Goal: Check status: Check status

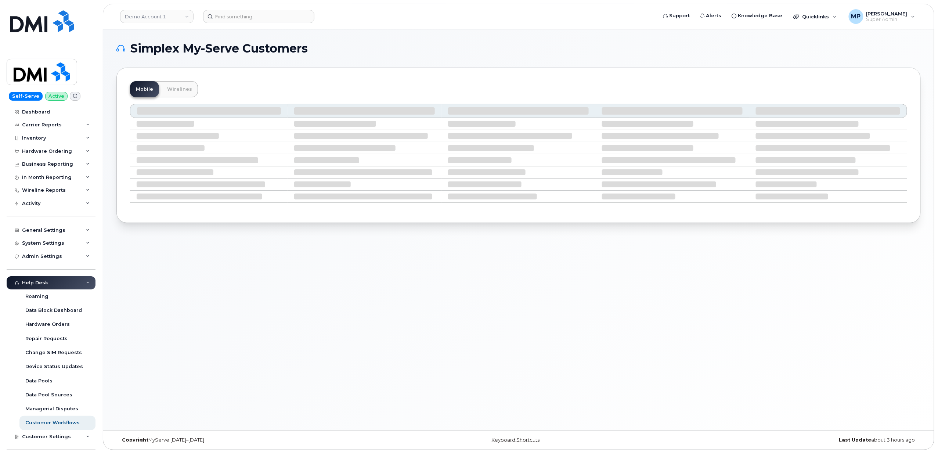
click at [157, 6] on header "Demo Account 1 Support Alerts Knowledge Base Quicklinks Suspend / Cancel Device…" at bounding box center [519, 17] width 832 height 26
click at [158, 14] on link "Demo Account 1" at bounding box center [156, 16] width 73 height 13
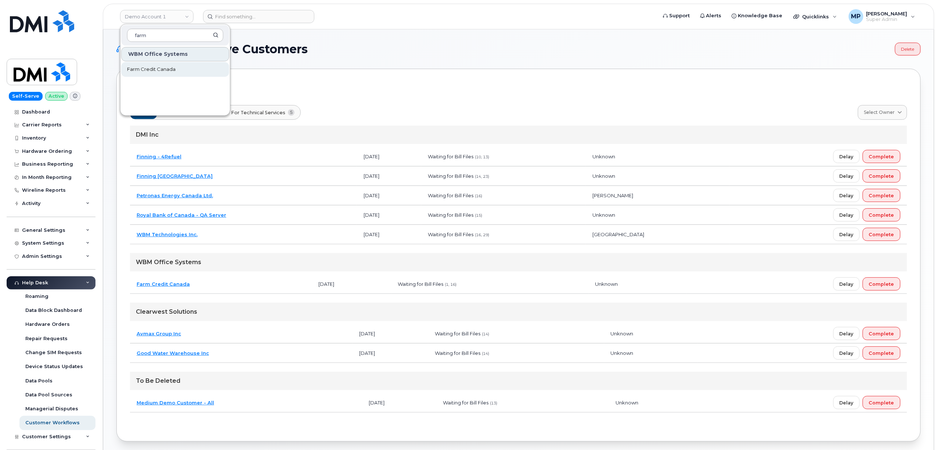
type input "farm"
click at [166, 68] on span "Farm Credit Canada" at bounding box center [151, 69] width 48 height 7
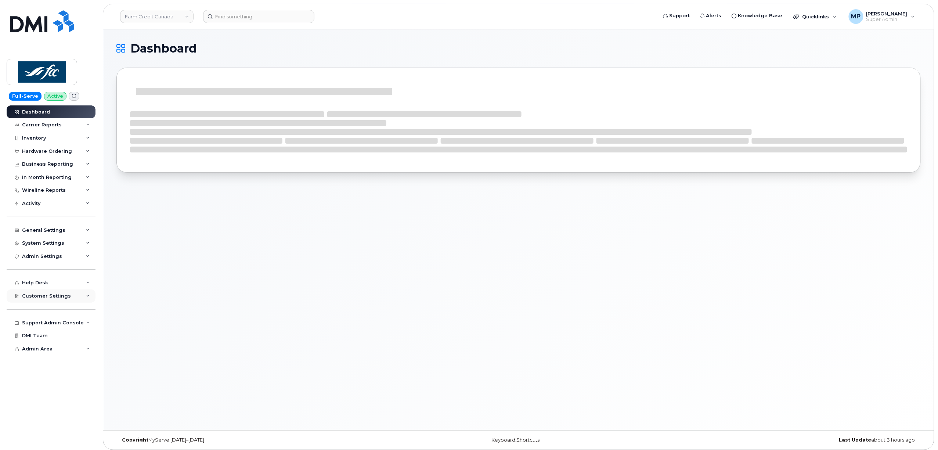
click at [50, 295] on span "Customer Settings" at bounding box center [46, 296] width 49 height 6
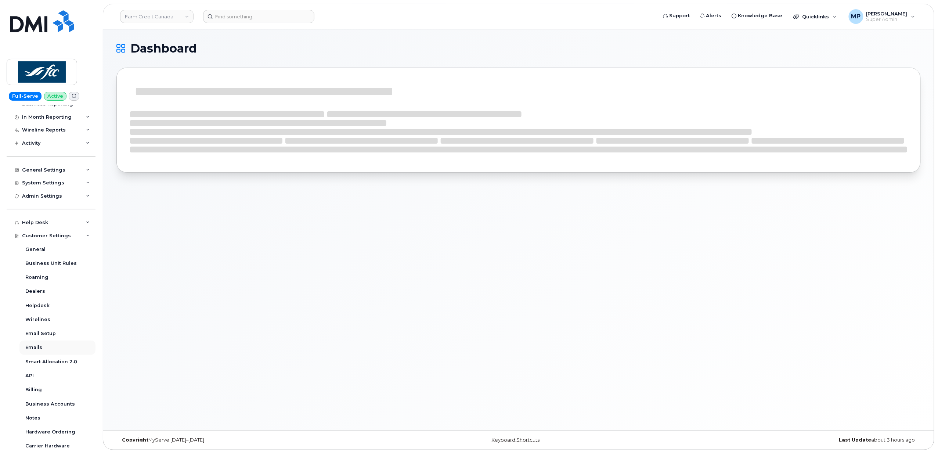
scroll to position [115, 0]
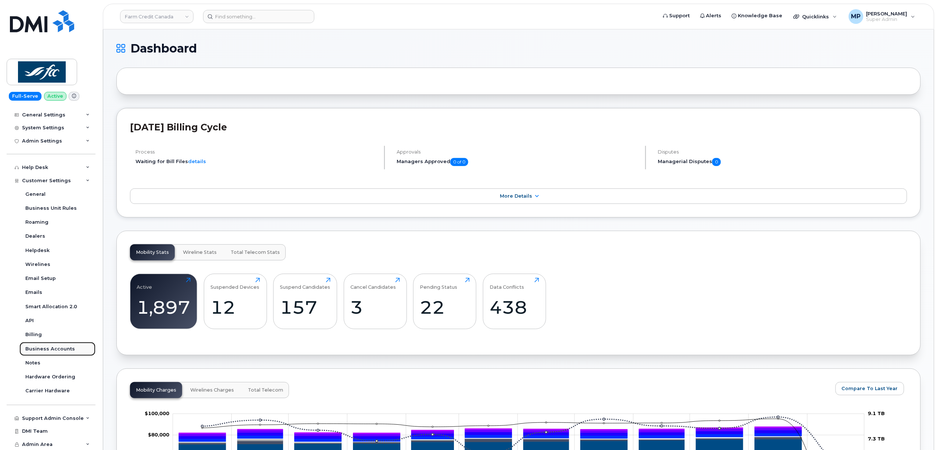
click at [47, 347] on div "Business Accounts" at bounding box center [50, 349] width 50 height 7
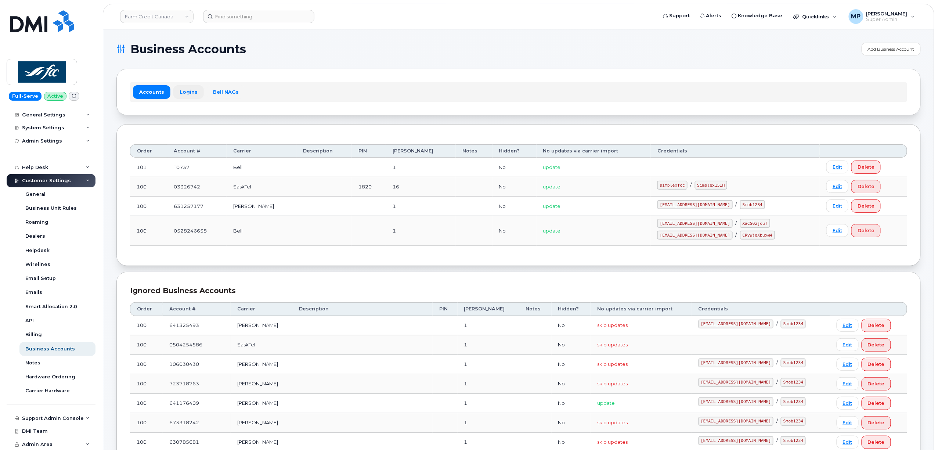
drag, startPoint x: 190, startPoint y: 90, endPoint x: 191, endPoint y: 86, distance: 4.6
click at [190, 90] on link "Logins" at bounding box center [188, 91] width 30 height 13
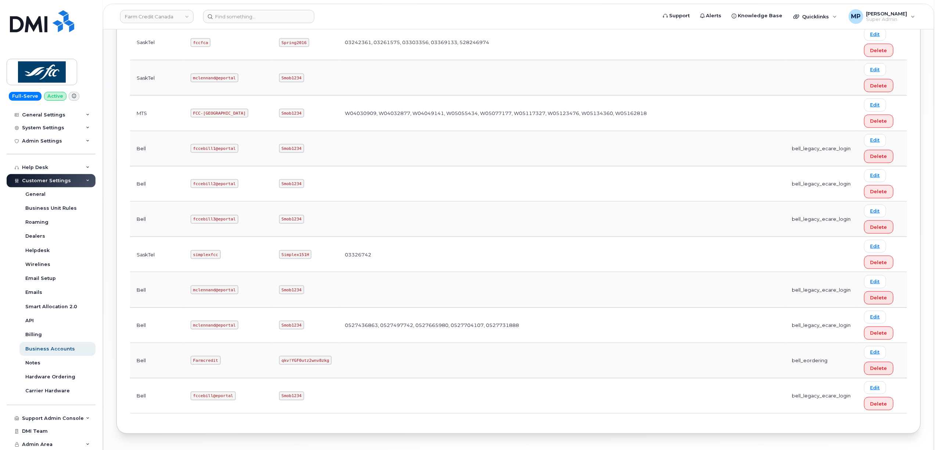
scroll to position [325, 0]
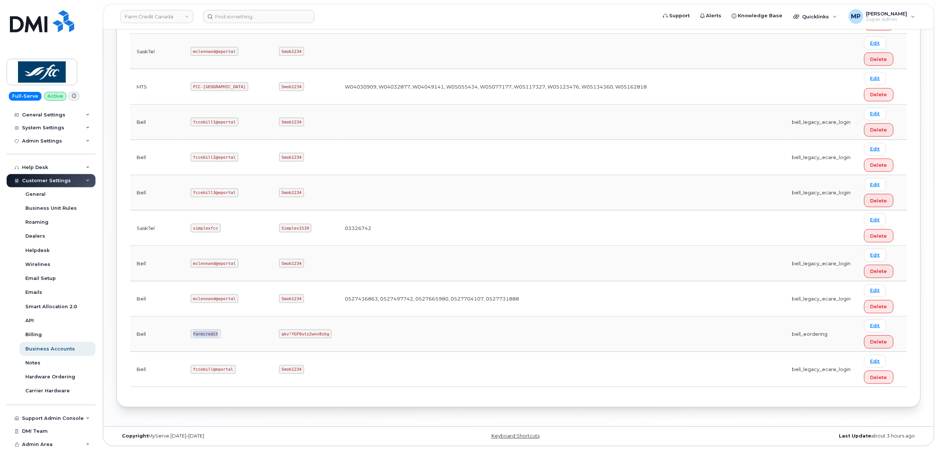
drag, startPoint x: 169, startPoint y: 333, endPoint x: 193, endPoint y: 332, distance: 23.9
click at [193, 332] on code "Farmcredit" at bounding box center [206, 333] width 30 height 9
copy code "Farmcredit"
drag, startPoint x: 226, startPoint y: 333, endPoint x: 266, endPoint y: 331, distance: 40.1
click at [279, 331] on code "qkv!YGF0utz2wnv8zkg" at bounding box center [305, 333] width 53 height 9
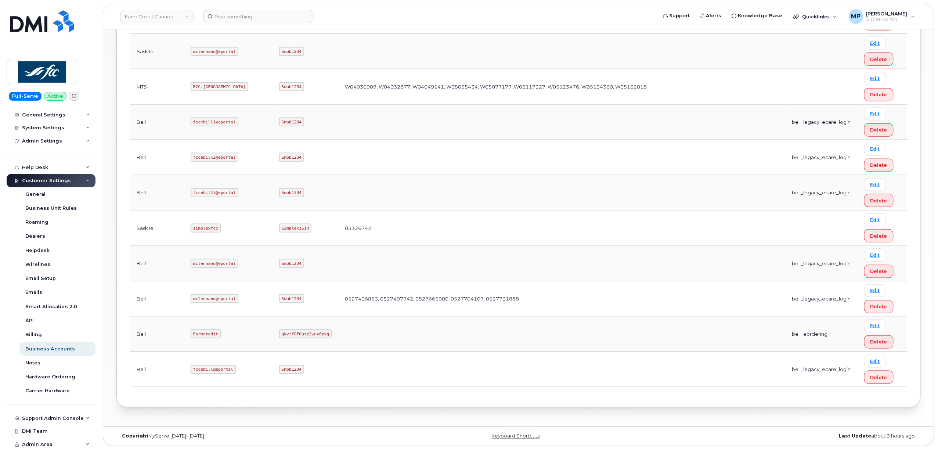
click at [273, 340] on td "qkv!YGF0utz2wnv8zkg" at bounding box center [306, 334] width 66 height 35
drag, startPoint x: 227, startPoint y: 333, endPoint x: 270, endPoint y: 334, distance: 43.4
click at [279, 334] on code "qkv!YGF0utz2wnv8zkg" at bounding box center [305, 333] width 53 height 9
copy code "qkv!YGF0utz2wnv8zkg"
click at [40, 130] on div "System Settings" at bounding box center [43, 128] width 42 height 6
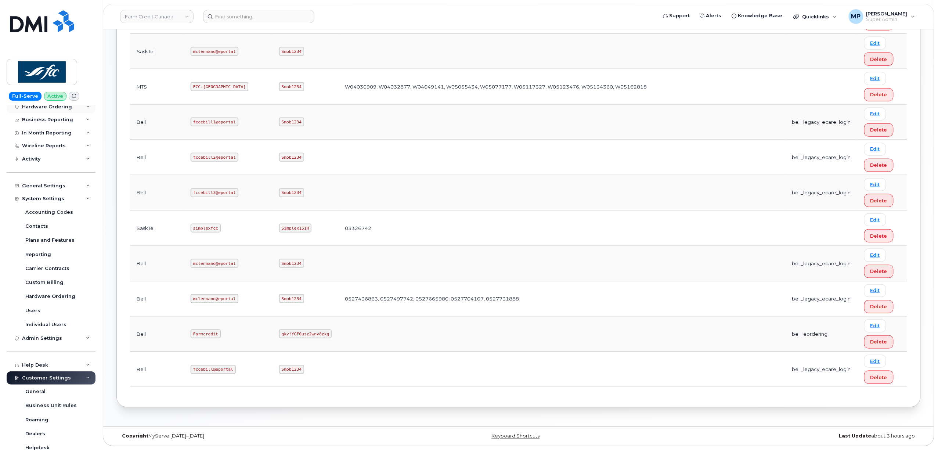
scroll to position [0, 0]
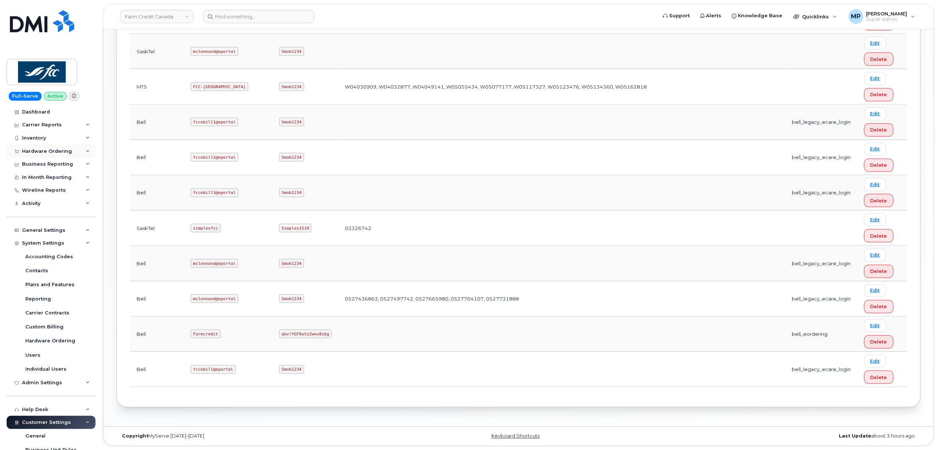
click at [49, 149] on div "Hardware Ordering" at bounding box center [47, 151] width 50 height 6
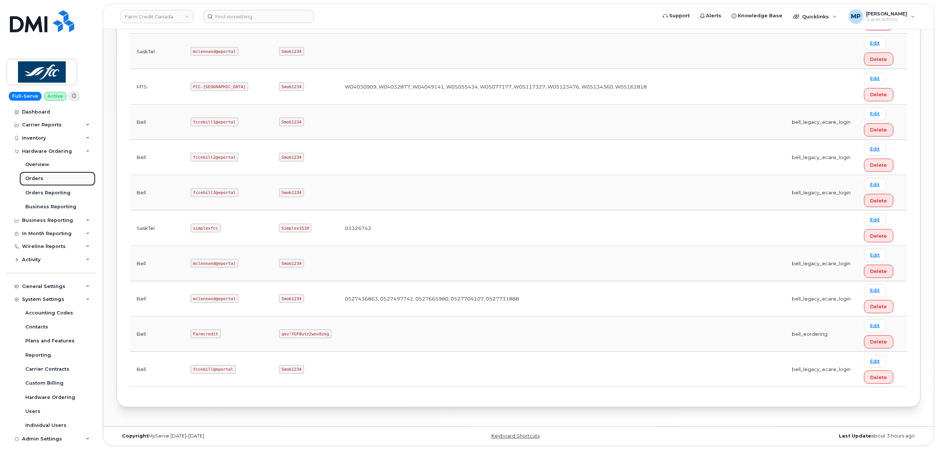
click at [36, 176] on div "Orders" at bounding box center [34, 178] width 18 height 7
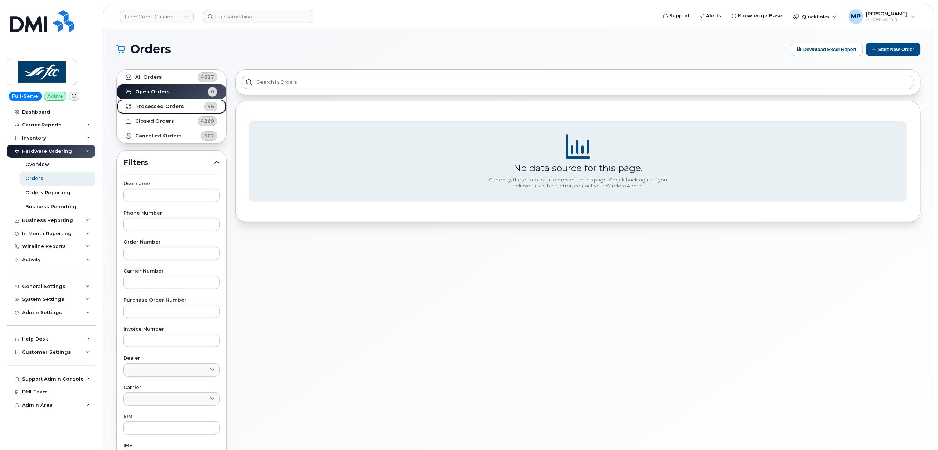
click at [167, 106] on strong "Processed Orders" at bounding box center [159, 107] width 49 height 6
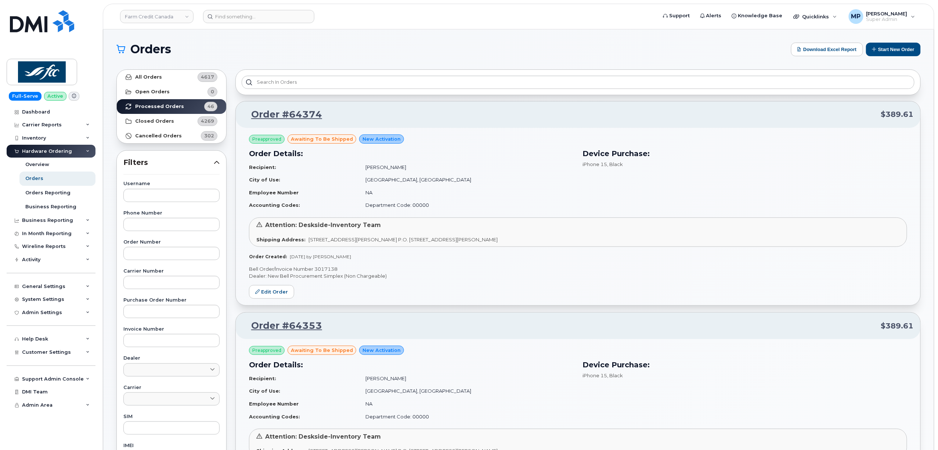
click at [316, 270] on p "Bell Order/Invoice Number 3017138" at bounding box center [578, 269] width 658 height 7
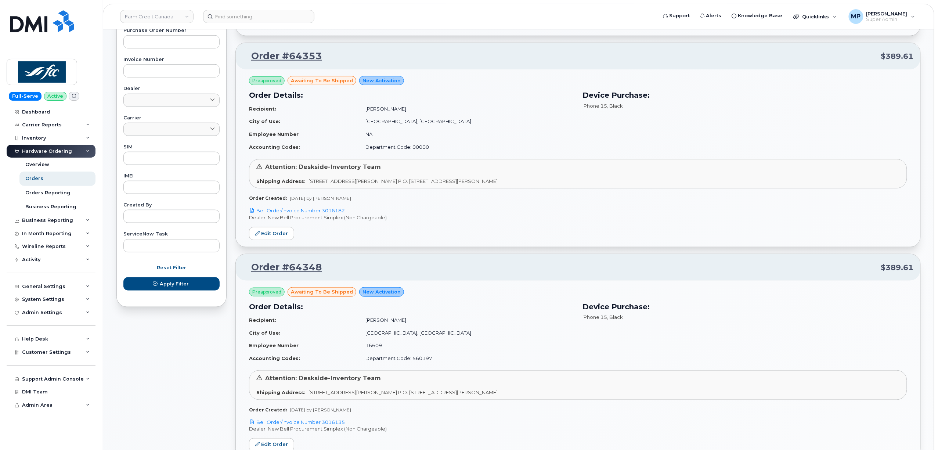
scroll to position [245, 0]
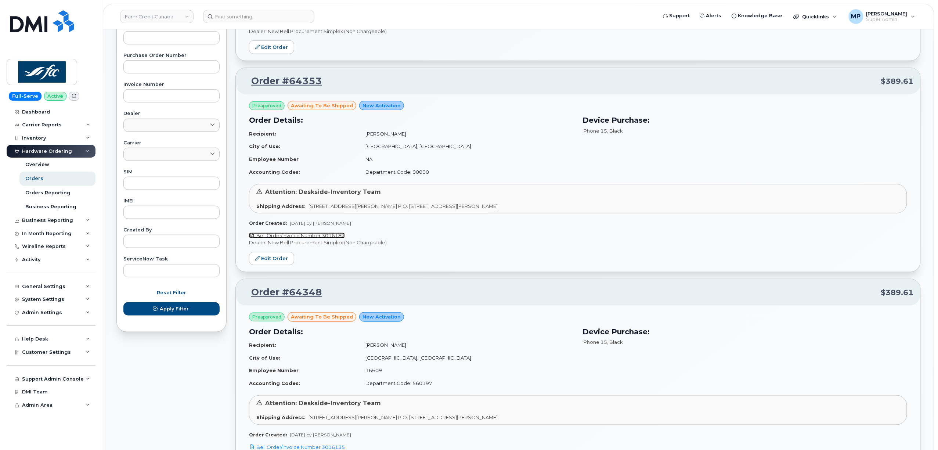
click at [317, 237] on link "Bell Order/Invoice Number 3016182" at bounding box center [297, 235] width 96 height 6
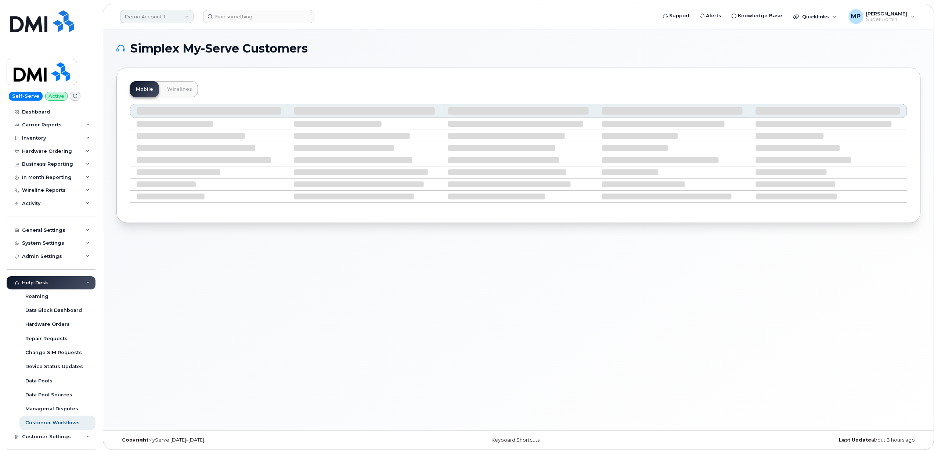
click at [156, 17] on link "Demo Account 1" at bounding box center [156, 16] width 73 height 13
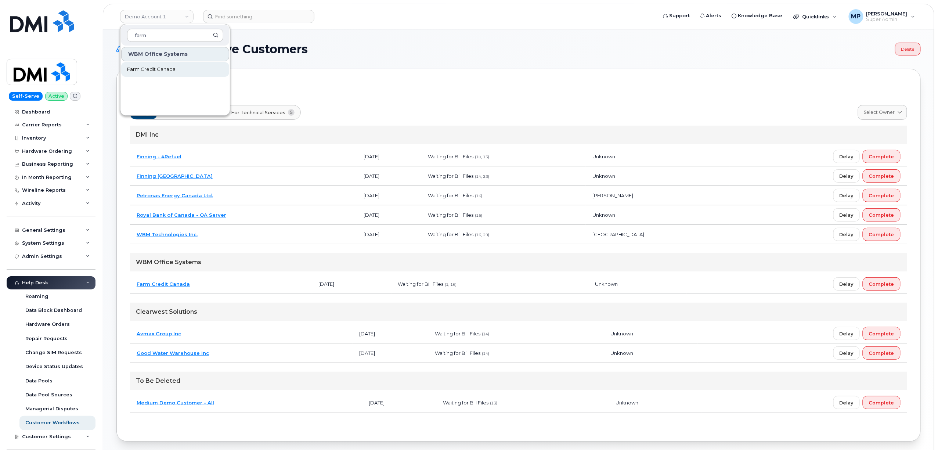
type input "farm"
click at [156, 69] on span "Farm Credit Canada" at bounding box center [151, 69] width 48 height 7
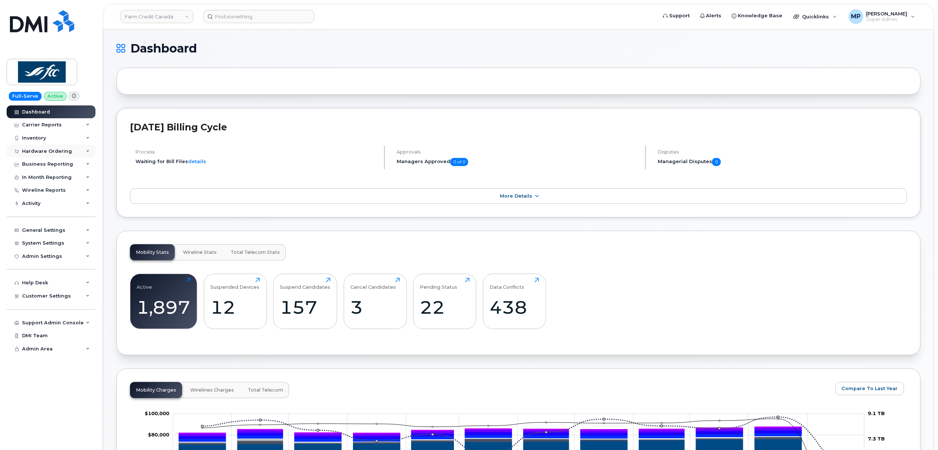
click at [32, 149] on div "Hardware Ordering" at bounding box center [47, 151] width 50 height 6
click at [40, 359] on div "Dashboard Carrier Reports Monthly Billing Data Daily Data Pooling Data Behavior…" at bounding box center [52, 277] width 91 height 345
click at [37, 126] on div "Carrier Reports" at bounding box center [42, 125] width 40 height 6
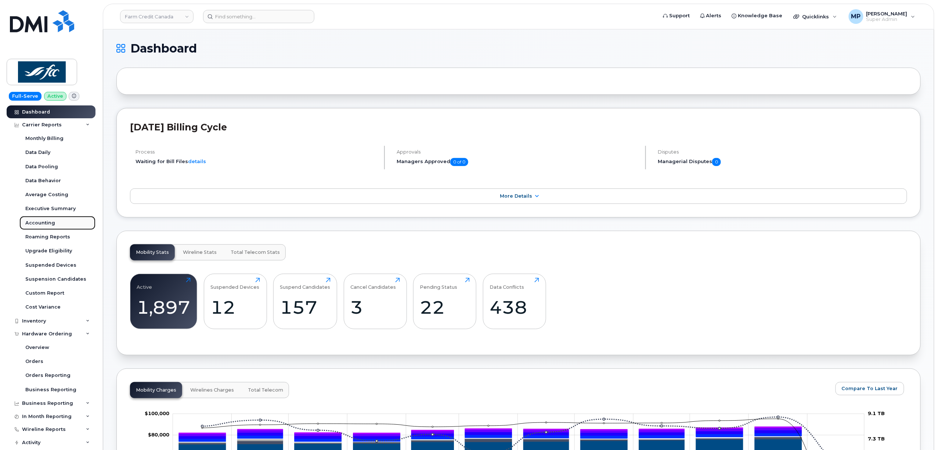
click at [43, 224] on div "Accounting" at bounding box center [40, 223] width 30 height 7
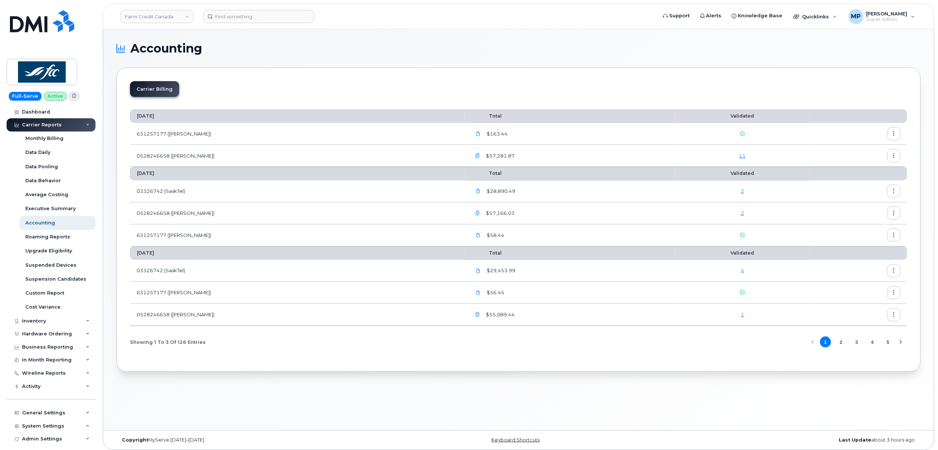
click at [190, 88] on div "Carrier Billing" at bounding box center [518, 92] width 777 height 22
click at [278, 87] on div "Carrier Billing" at bounding box center [518, 92] width 777 height 22
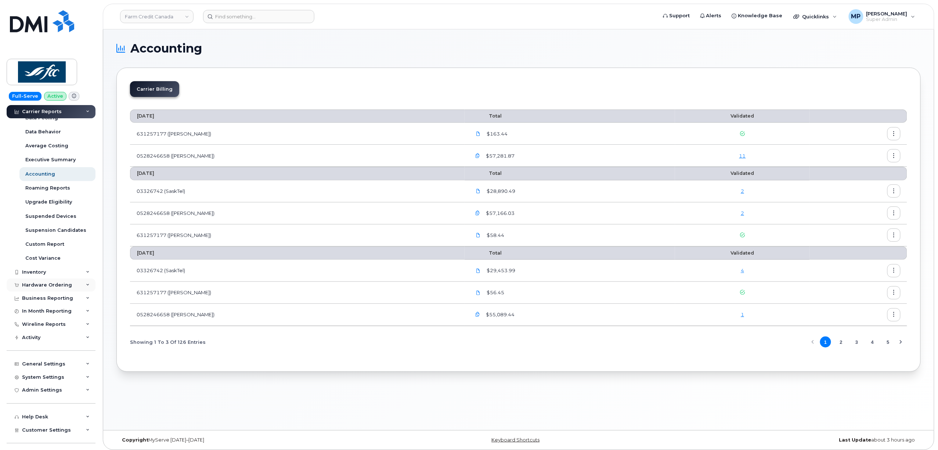
click at [40, 285] on div "Hardware Ordering" at bounding box center [47, 285] width 50 height 6
click at [33, 313] on div "Orders" at bounding box center [34, 312] width 18 height 7
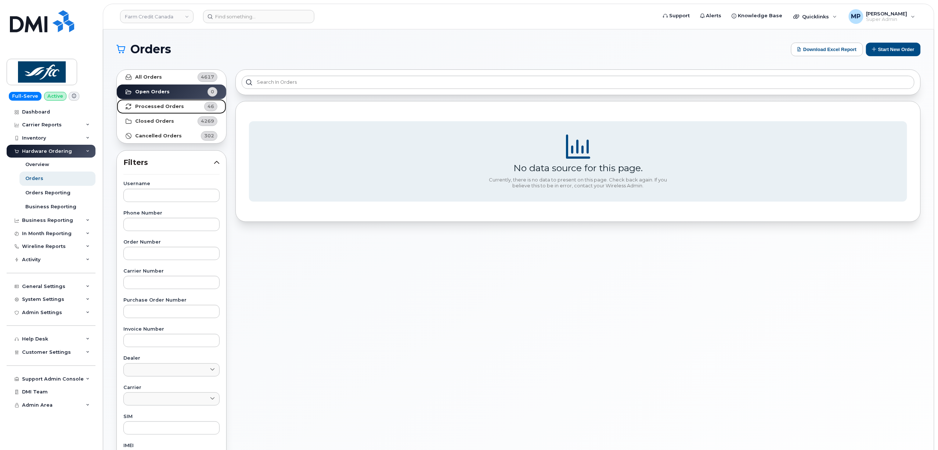
click at [162, 104] on strong "Processed Orders" at bounding box center [159, 107] width 49 height 6
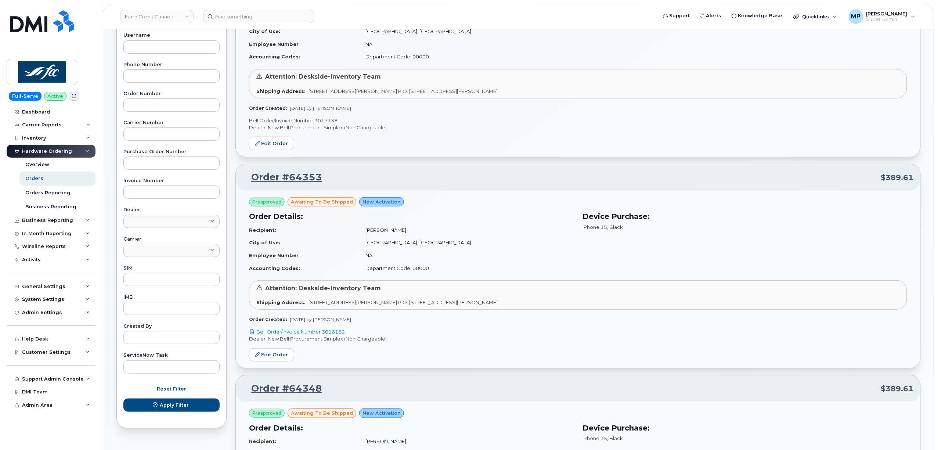
scroll to position [196, 0]
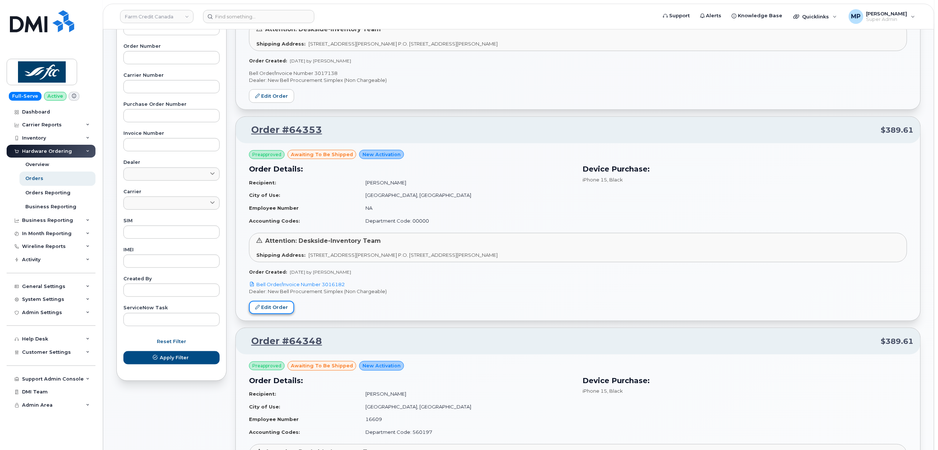
click at [275, 309] on link "Edit Order" at bounding box center [271, 308] width 45 height 14
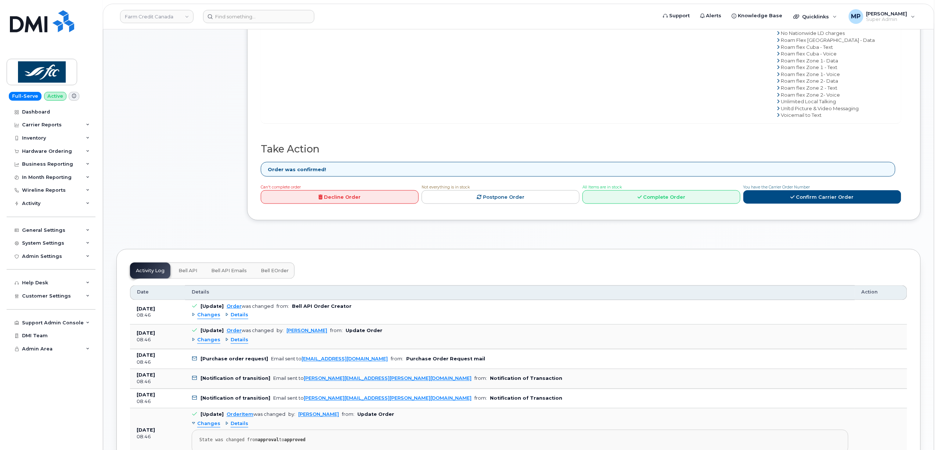
scroll to position [441, 0]
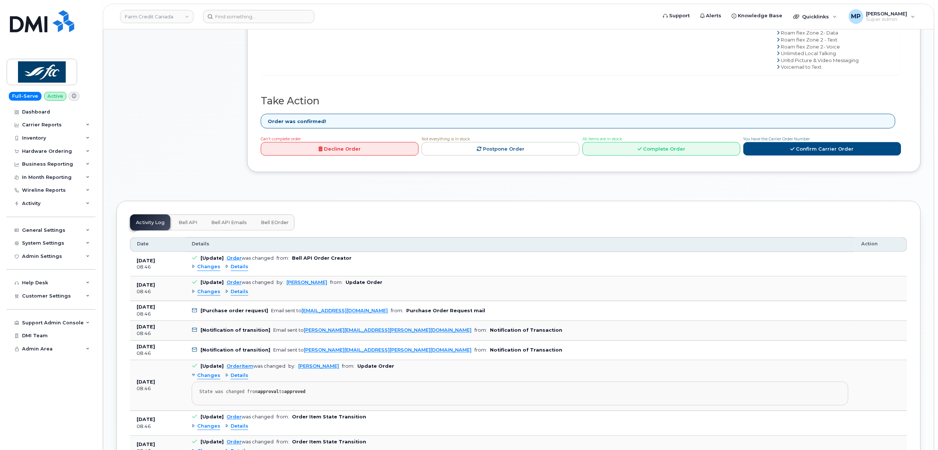
click at [206, 270] on span "Changes" at bounding box center [208, 267] width 23 height 7
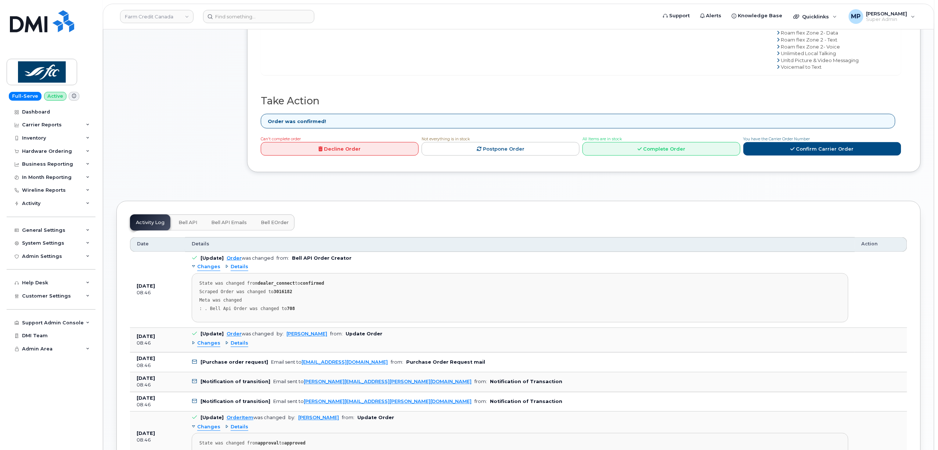
click at [281, 294] on strong "3016182" at bounding box center [283, 291] width 19 height 5
copy strong "3016182"
click at [181, 221] on button "Bell API" at bounding box center [188, 222] width 30 height 16
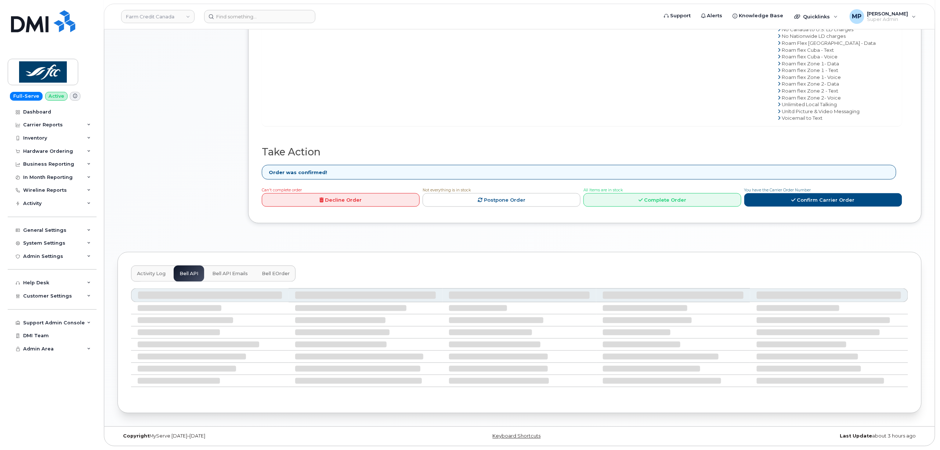
scroll to position [328, 0]
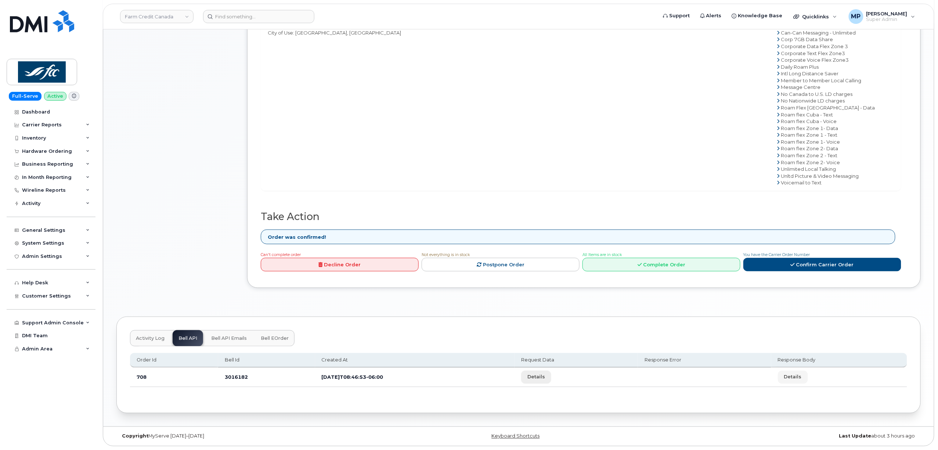
click at [551, 374] on button "Details" at bounding box center [536, 377] width 30 height 13
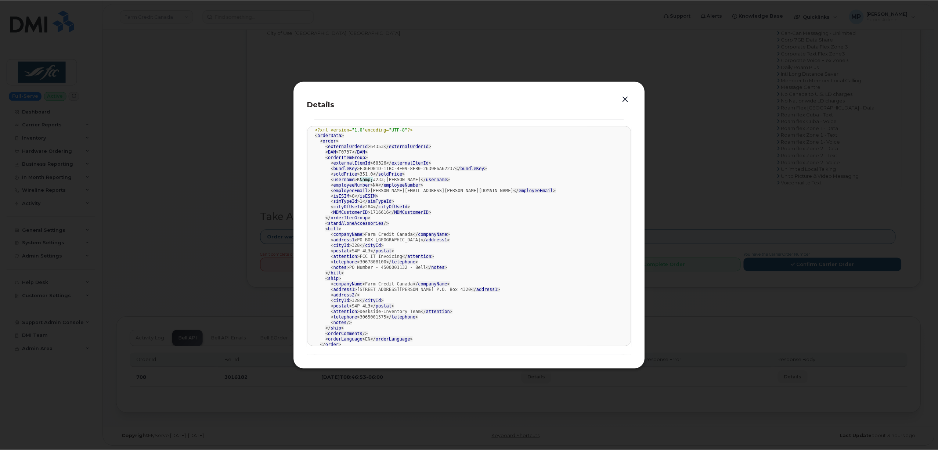
scroll to position [0, 0]
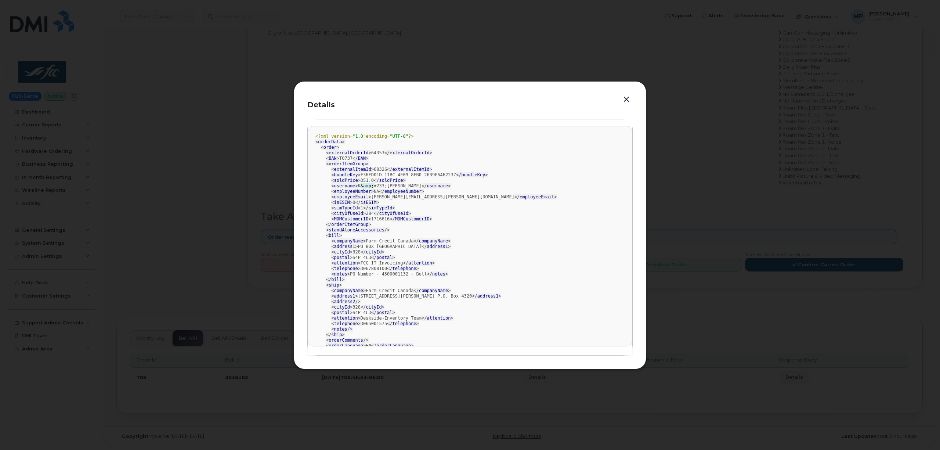
click at [626, 96] on button "button" at bounding box center [626, 99] width 11 height 10
